Goal: Information Seeking & Learning: Learn about a topic

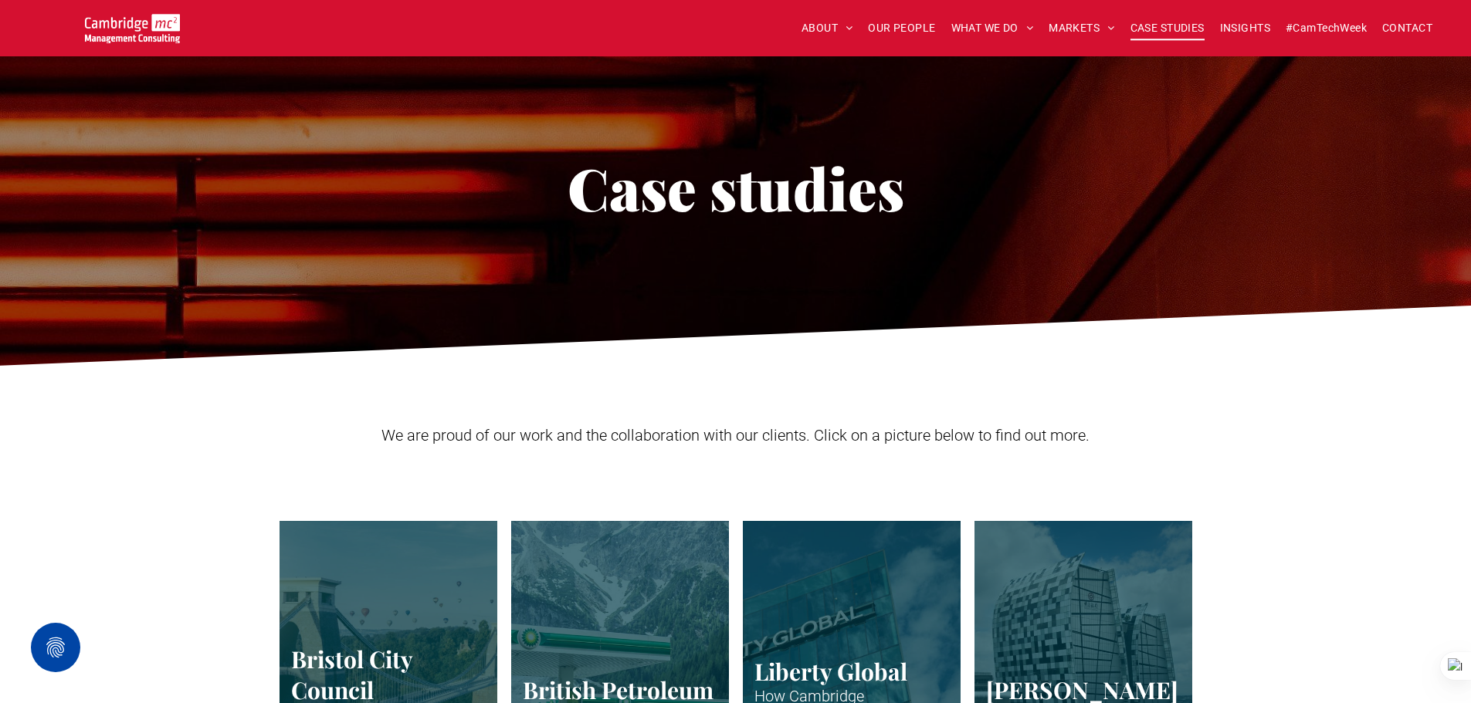
scroll to position [3088, 0]
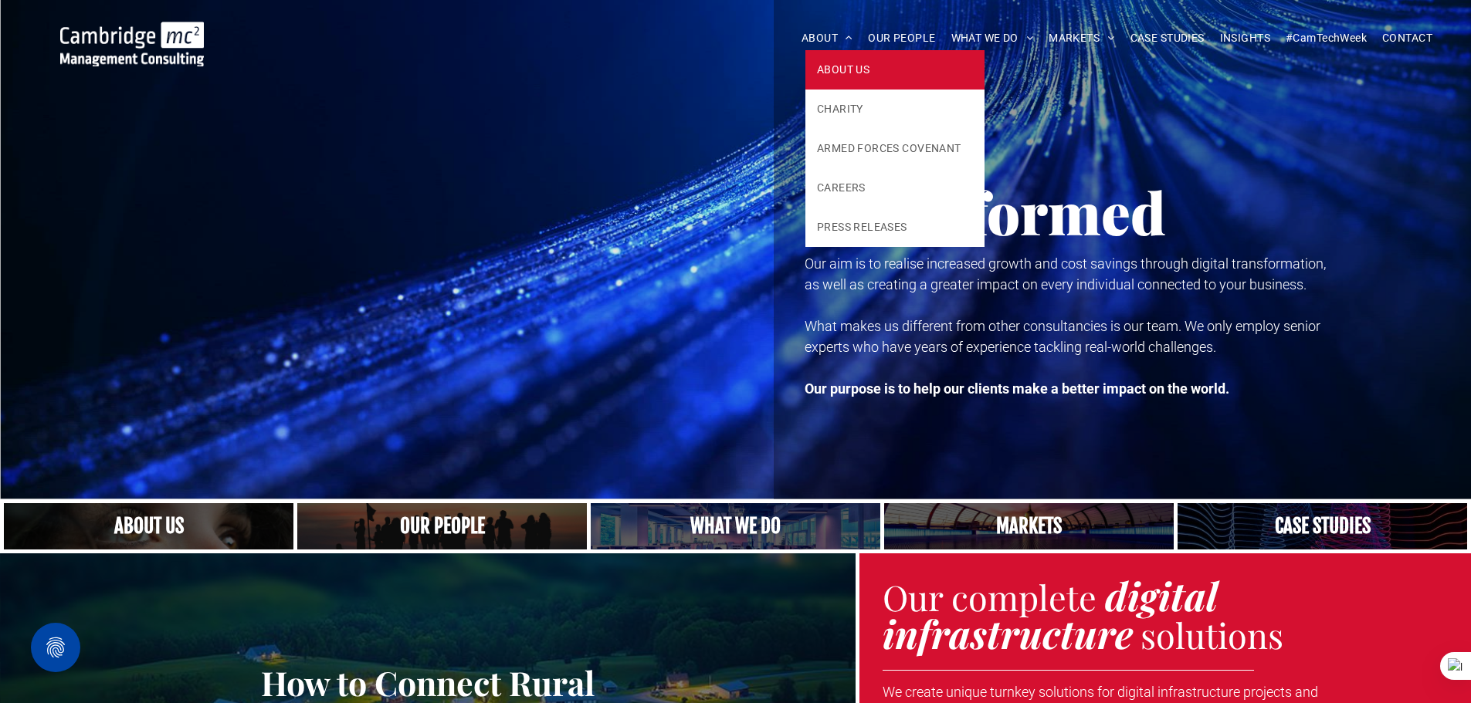
click at [824, 69] on span "ABOUT US" at bounding box center [843, 70] width 52 height 16
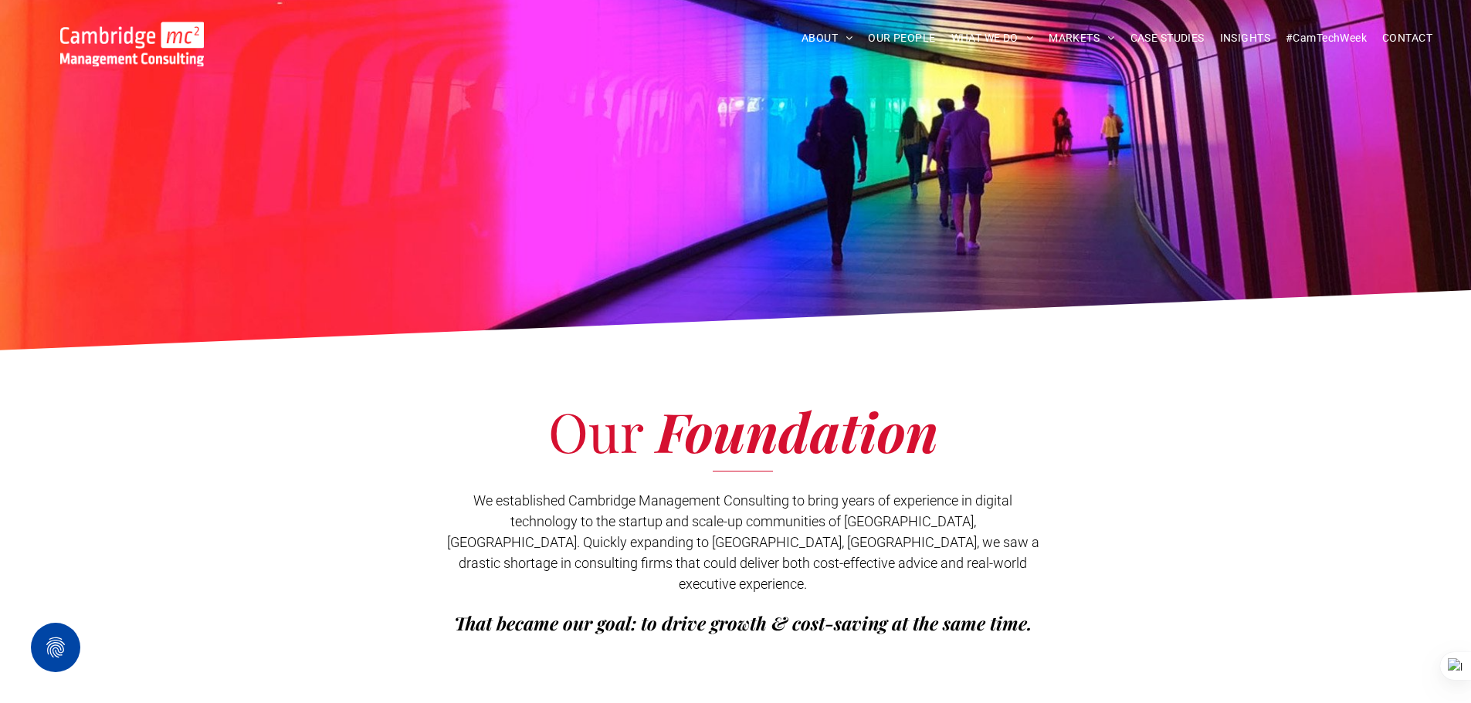
click at [1254, 360] on div "Our Foundation We established Cambridge Management Consulting to bring years of…" at bounding box center [735, 532] width 1471 height 346
drag, startPoint x: 1013, startPoint y: 71, endPoint x: 892, endPoint y: 351, distance: 304.6
click at [889, 372] on div "Our Foundation We established Cambridge Management Consulting to bring years of…" at bounding box center [735, 532] width 1471 height 346
click at [1325, 25] on nav "ABOUT ABOUT US CHARITY ARMED FORCES COVENANT CAREERS PRESS RELEASES OUR PEOPLE …" at bounding box center [1099, 38] width 703 height 33
click at [1322, 34] on span "#CamTechWeek" at bounding box center [1325, 38] width 81 height 24
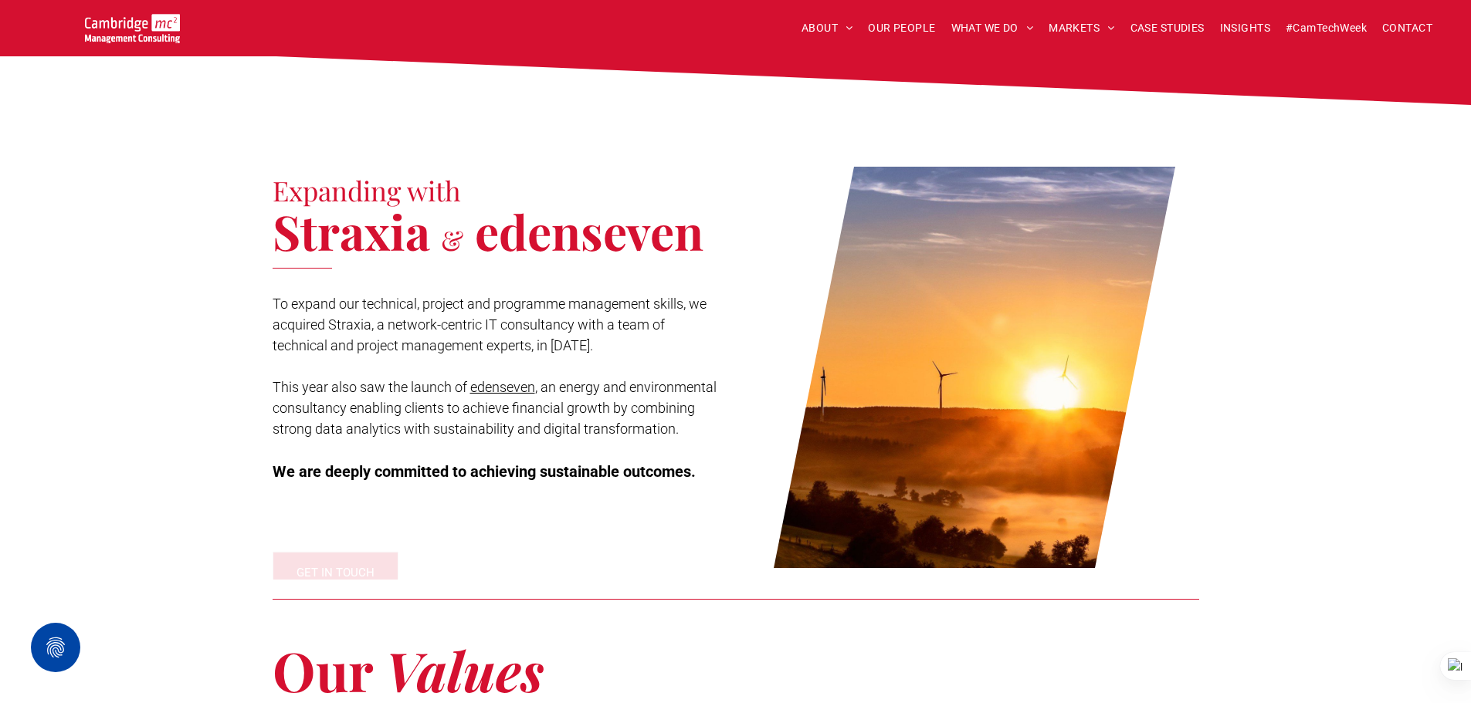
scroll to position [1621, 0]
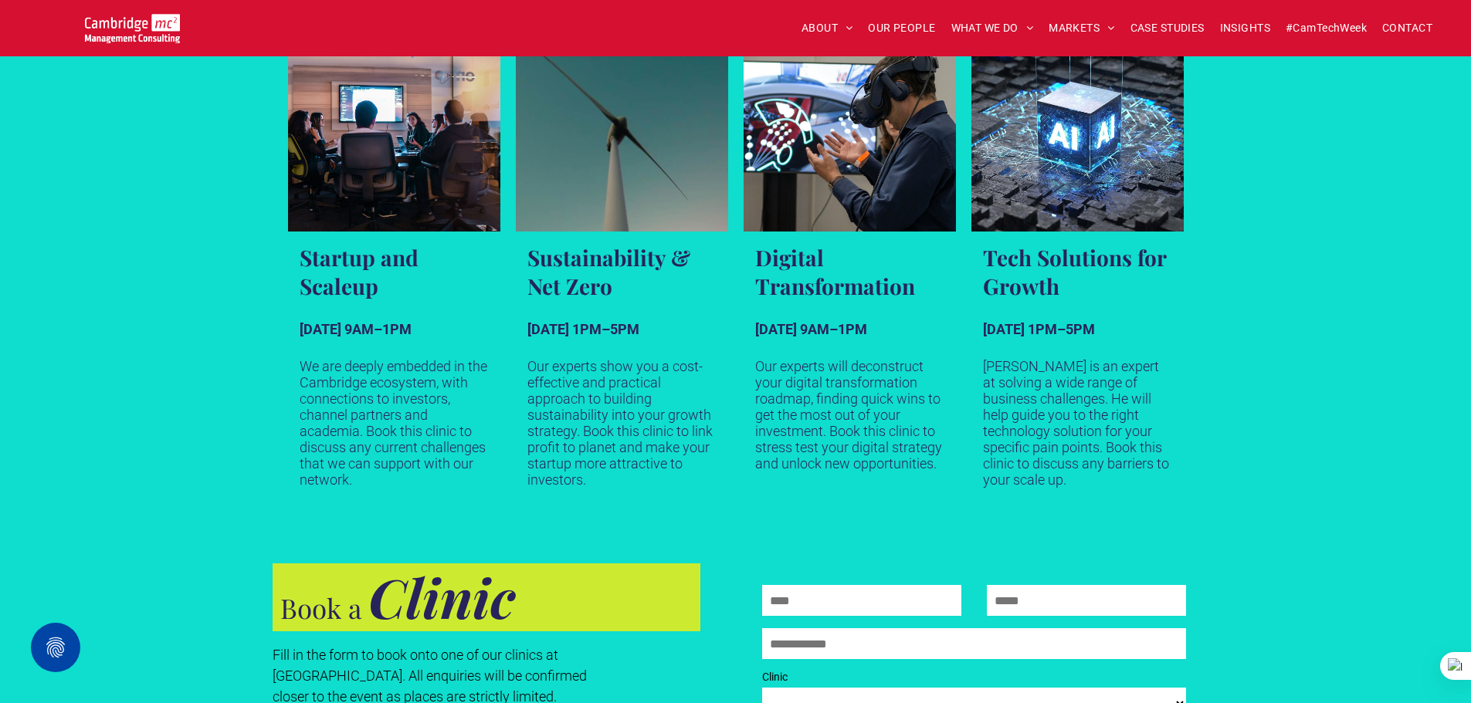
scroll to position [926, 0]
